Goal: Task Accomplishment & Management: Use online tool/utility

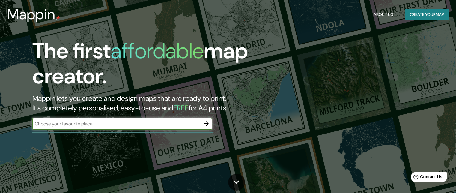
click at [148, 123] on input "text" at bounding box center [116, 123] width 168 height 7
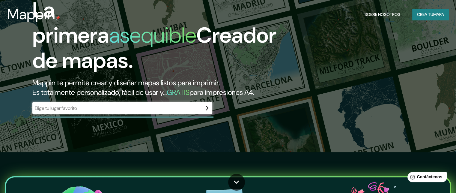
scroll to position [60, 0]
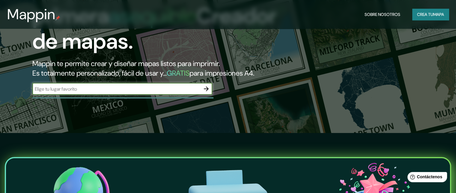
click at [108, 92] on input "text" at bounding box center [116, 88] width 168 height 7
click at [185, 92] on input "text" at bounding box center [116, 88] width 168 height 7
type input "[PERSON_NAME], calama"
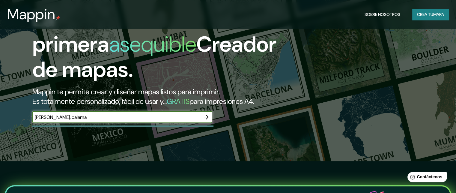
scroll to position [30, 0]
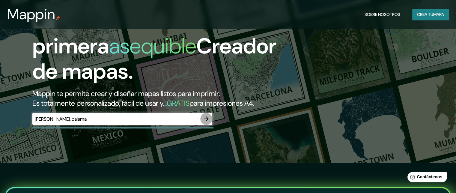
click at [207, 122] on icon "button" at bounding box center [206, 118] width 7 height 7
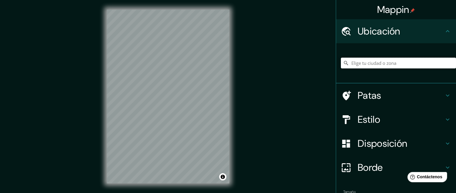
click at [401, 63] on input "Elige tu ciudad o zona" at bounding box center [398, 63] width 115 height 11
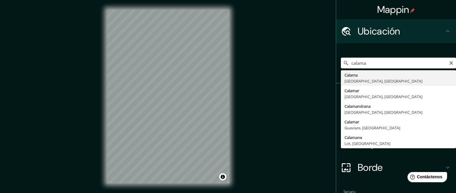
type input "[GEOGRAPHIC_DATA], [GEOGRAPHIC_DATA], [GEOGRAPHIC_DATA]"
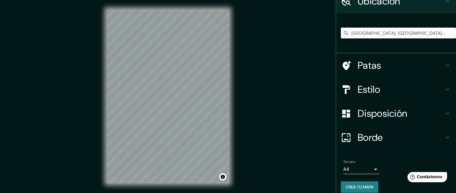
scroll to position [36, 0]
